Goal: Transaction & Acquisition: Purchase product/service

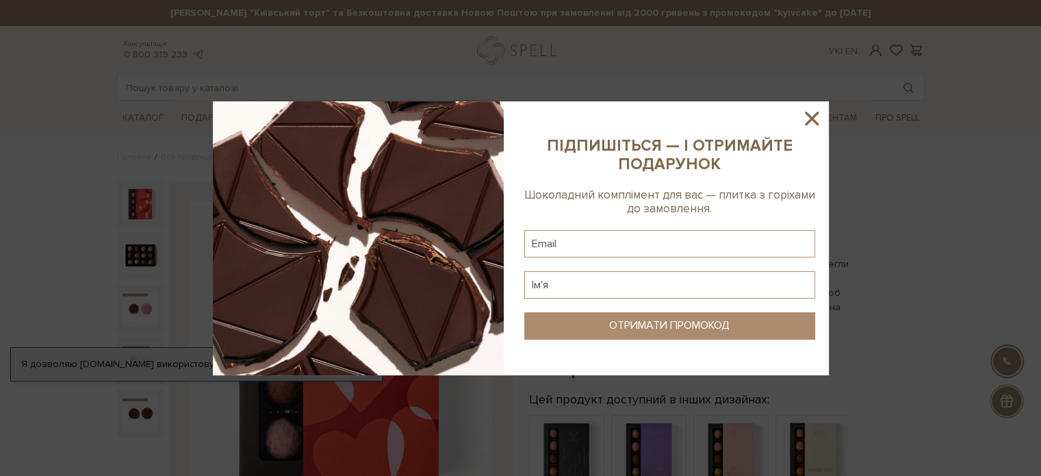
click at [817, 117] on icon at bounding box center [811, 118] width 23 height 23
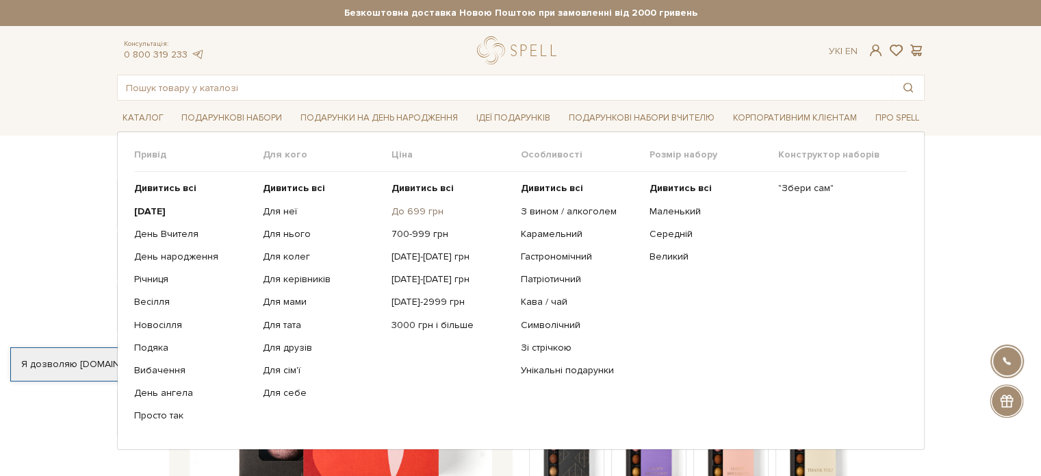
click at [408, 211] on link "До 699 грн" at bounding box center [450, 211] width 118 height 12
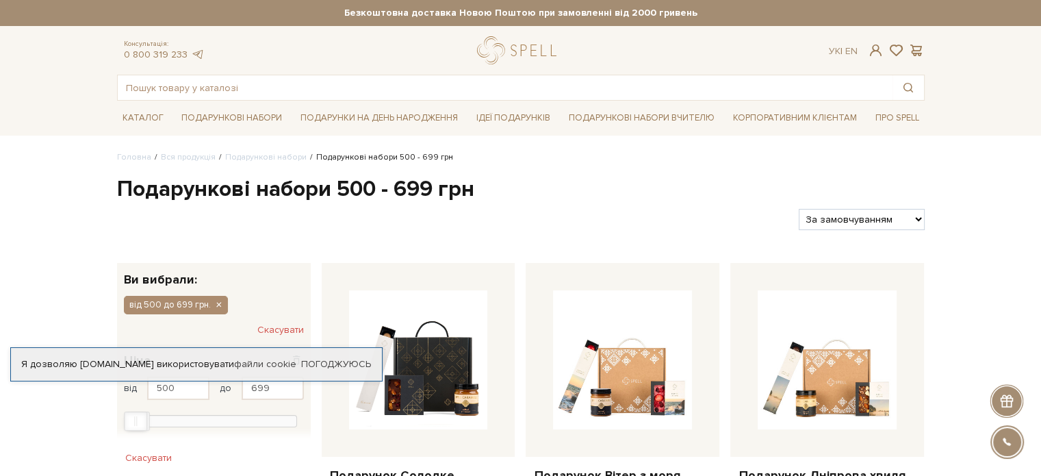
click at [908, 213] on select "За замовчуванням За Ціною (зростання) За Ціною (зменшення) Новинки За популярні…" at bounding box center [861, 219] width 125 height 21
select select "[URL][DOMAIN_NAME]"
click at [799, 209] on select "За замовчуванням За Ціною (зростання) За Ціною (зменшення) Новинки За популярні…" at bounding box center [861, 219] width 125 height 21
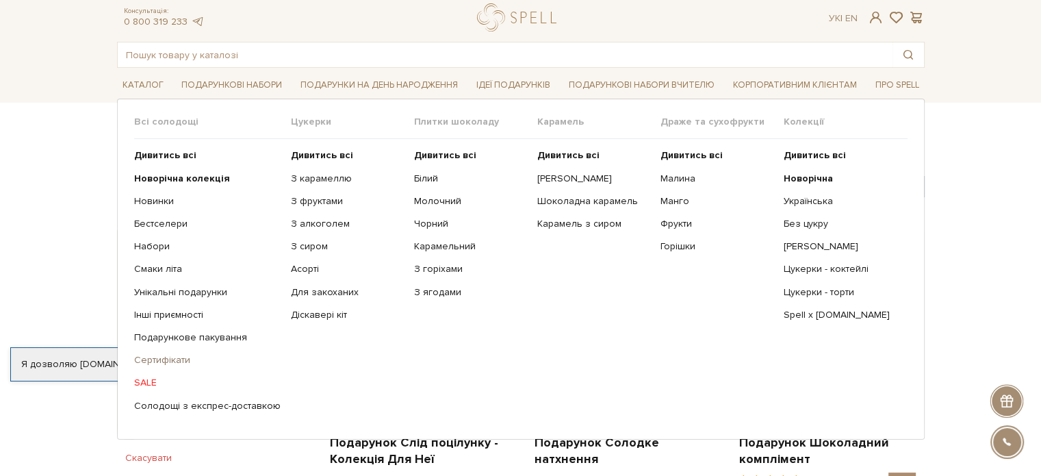
scroll to position [68, 0]
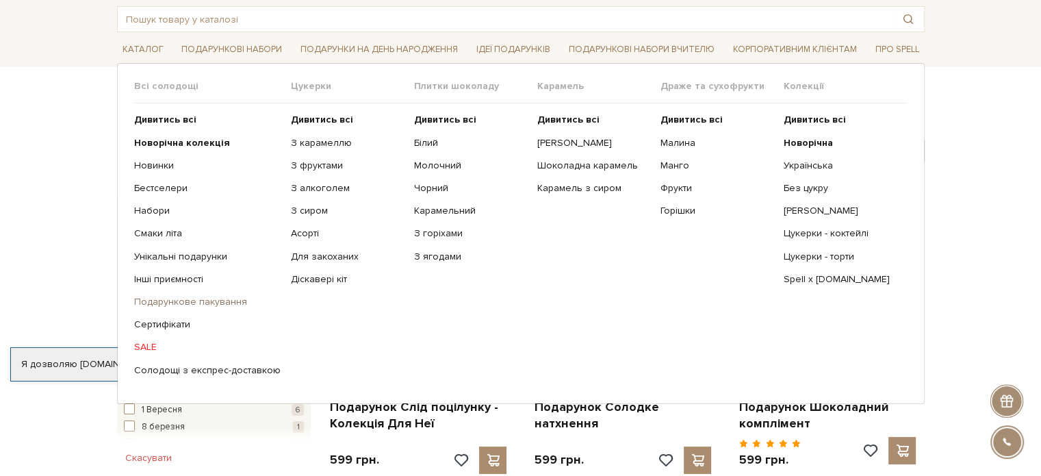
click at [178, 305] on link "Подарункове пакування" at bounding box center [207, 302] width 146 height 12
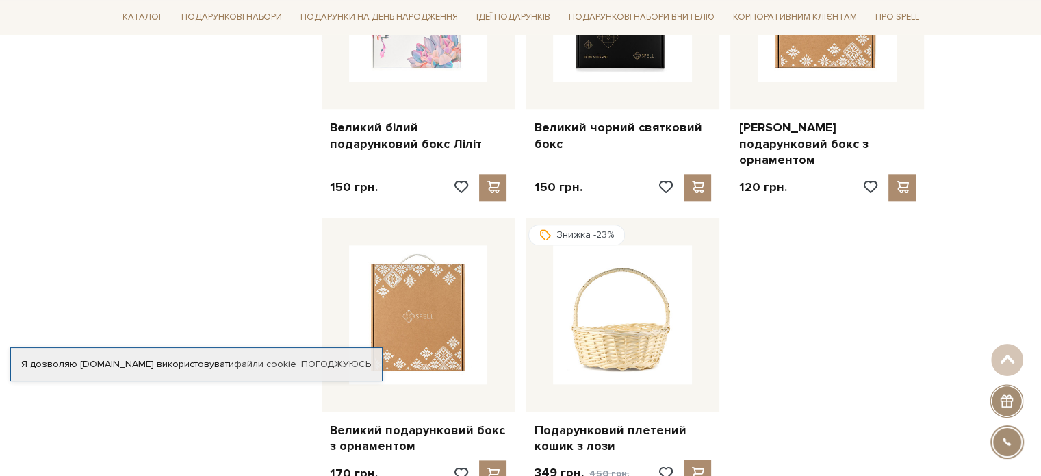
scroll to position [1779, 0]
